Goal: Task Accomplishment & Management: Manage account settings

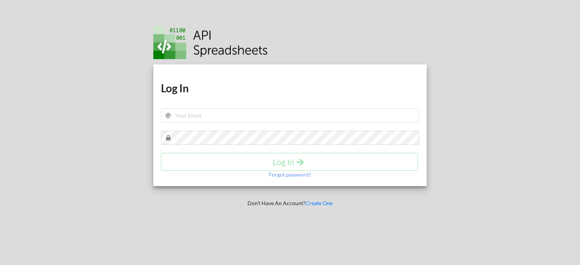
click at [214, 122] on div "Download hidden Download hidden Log In Log In Forgot password?" at bounding box center [290, 125] width 274 height 122
click at [214, 120] on input "text" at bounding box center [290, 115] width 258 height 14
type input "[EMAIL_ADDRESS][DOMAIN_NAME]"
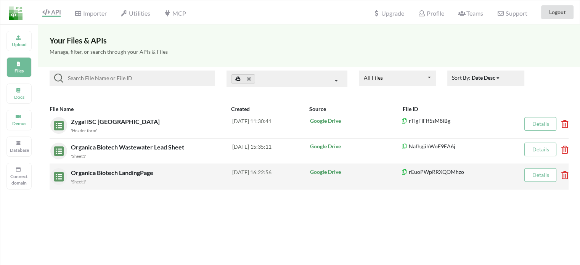
click at [129, 176] on div "Organica Biotech LandingPage 'Sheet1'" at bounding box center [151, 176] width 161 height 17
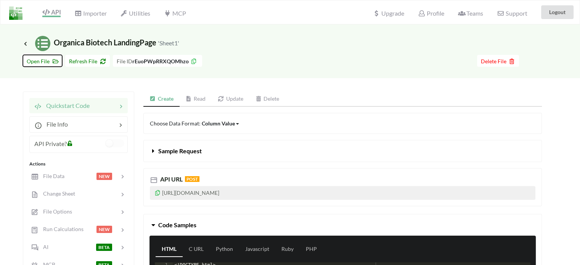
click at [45, 61] on span "Open File" at bounding box center [43, 61] width 32 height 6
click at [26, 42] on icon at bounding box center [25, 43] width 7 height 6
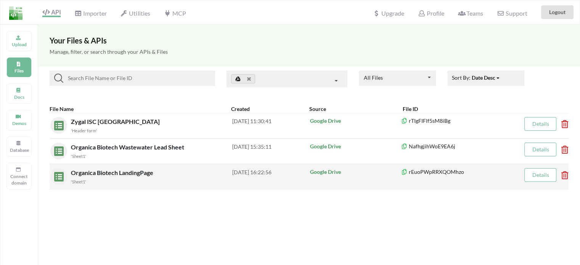
click at [563, 173] on icon at bounding box center [562, 172] width 2 height 3
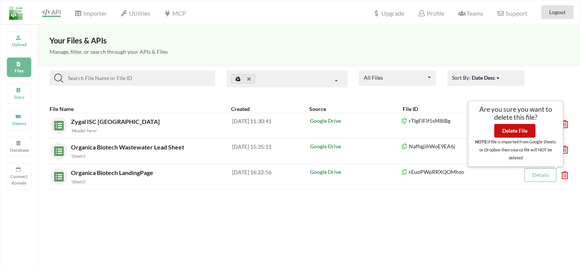
click at [511, 129] on button "Delete File" at bounding box center [514, 131] width 41 height 14
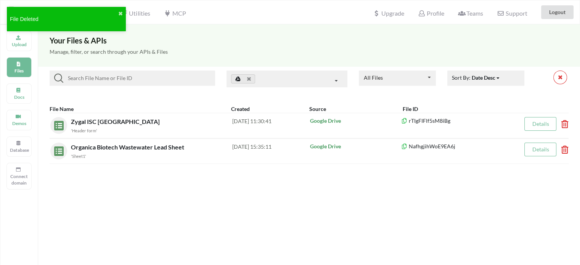
click at [123, 177] on div "Your Files & APIs Manage, filter, or search through your APIs & Files All Files…" at bounding box center [309, 156] width 542 height 265
click at [120, 14] on button "✖" at bounding box center [120, 14] width 5 height 8
